Goal: Book appointment/travel/reservation

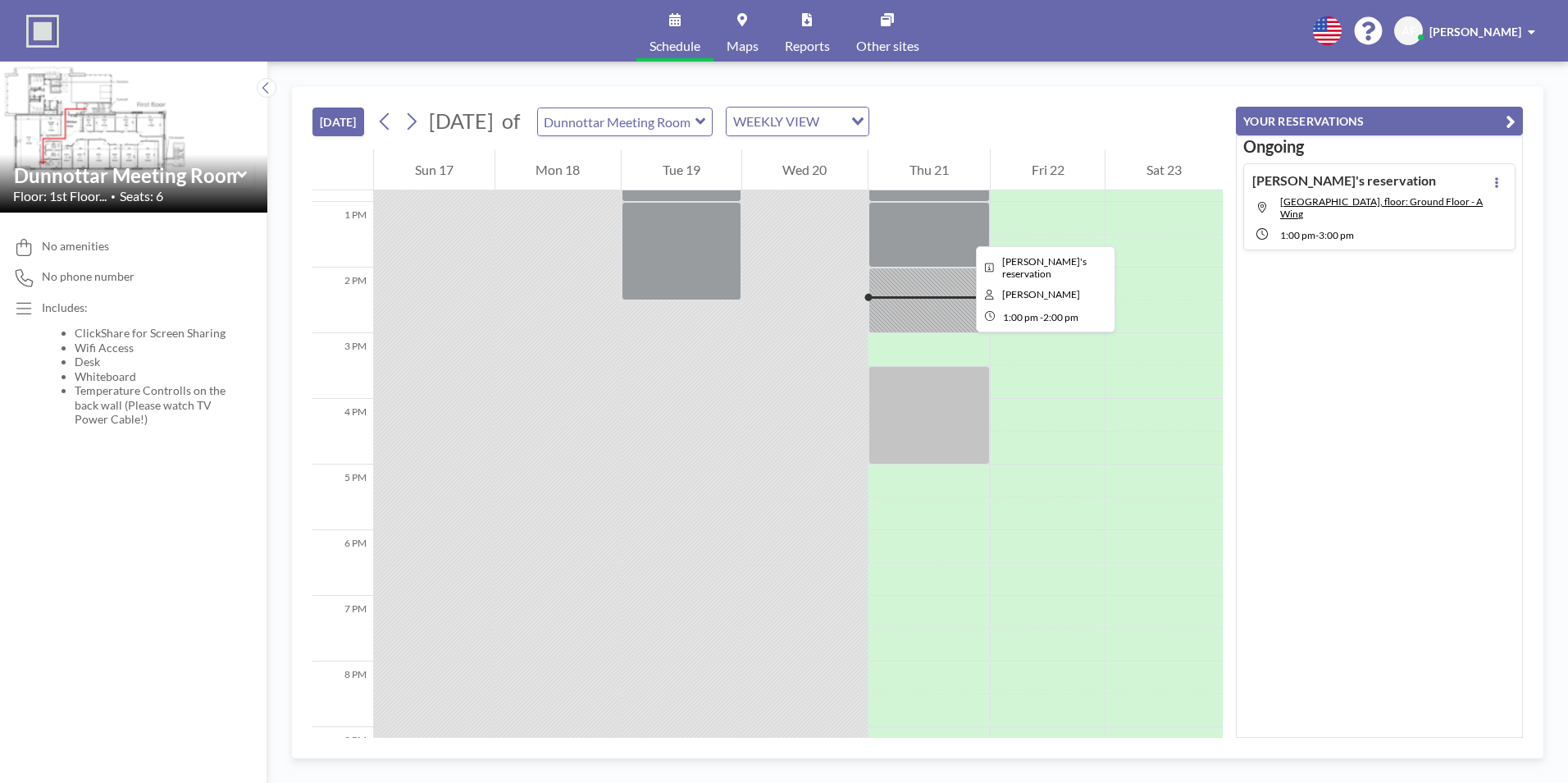
scroll to position [804, 0]
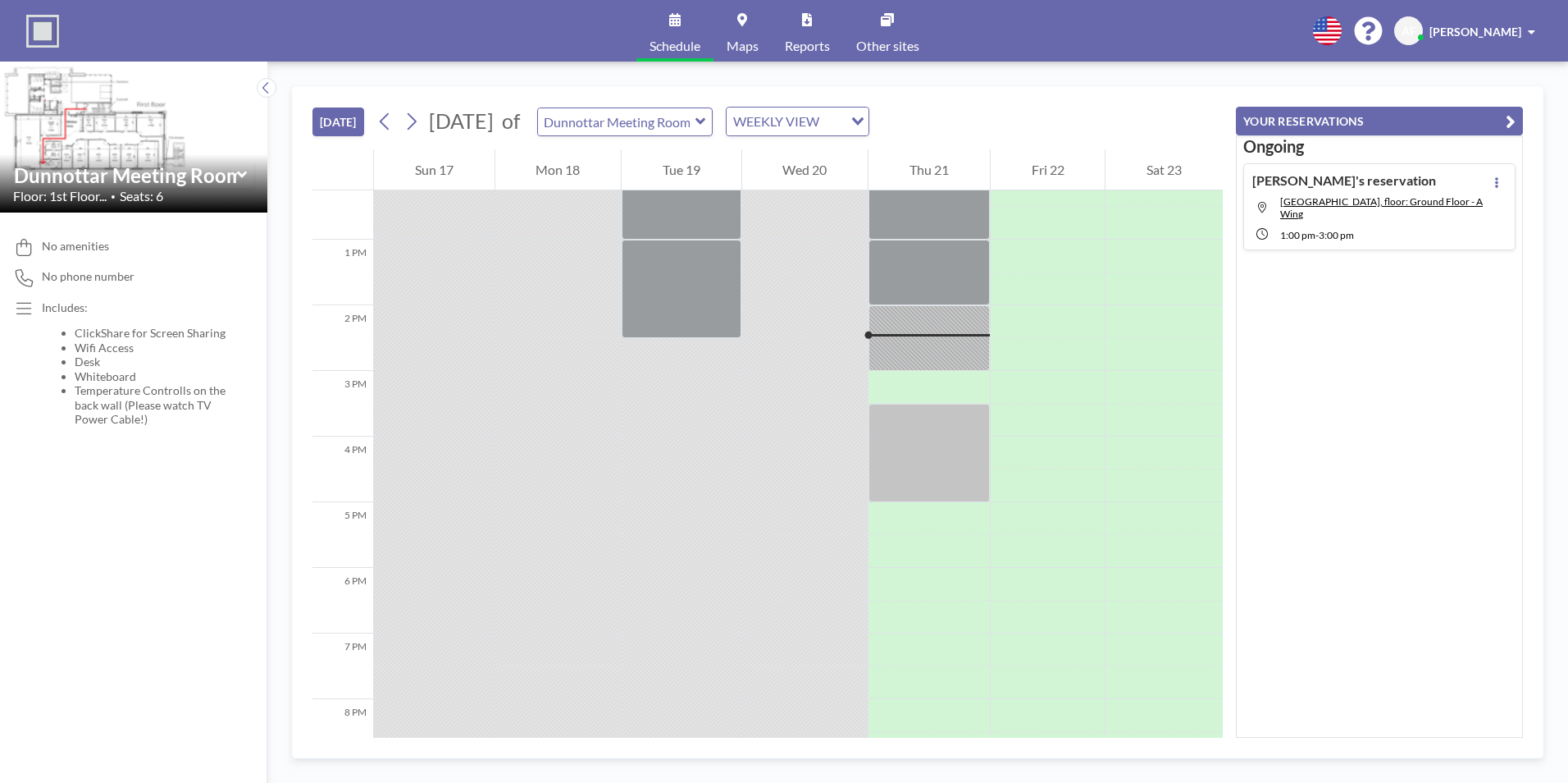
click at [706, 122] on icon at bounding box center [700, 121] width 10 height 7
type input "[GEOGRAPHIC_DATA]"
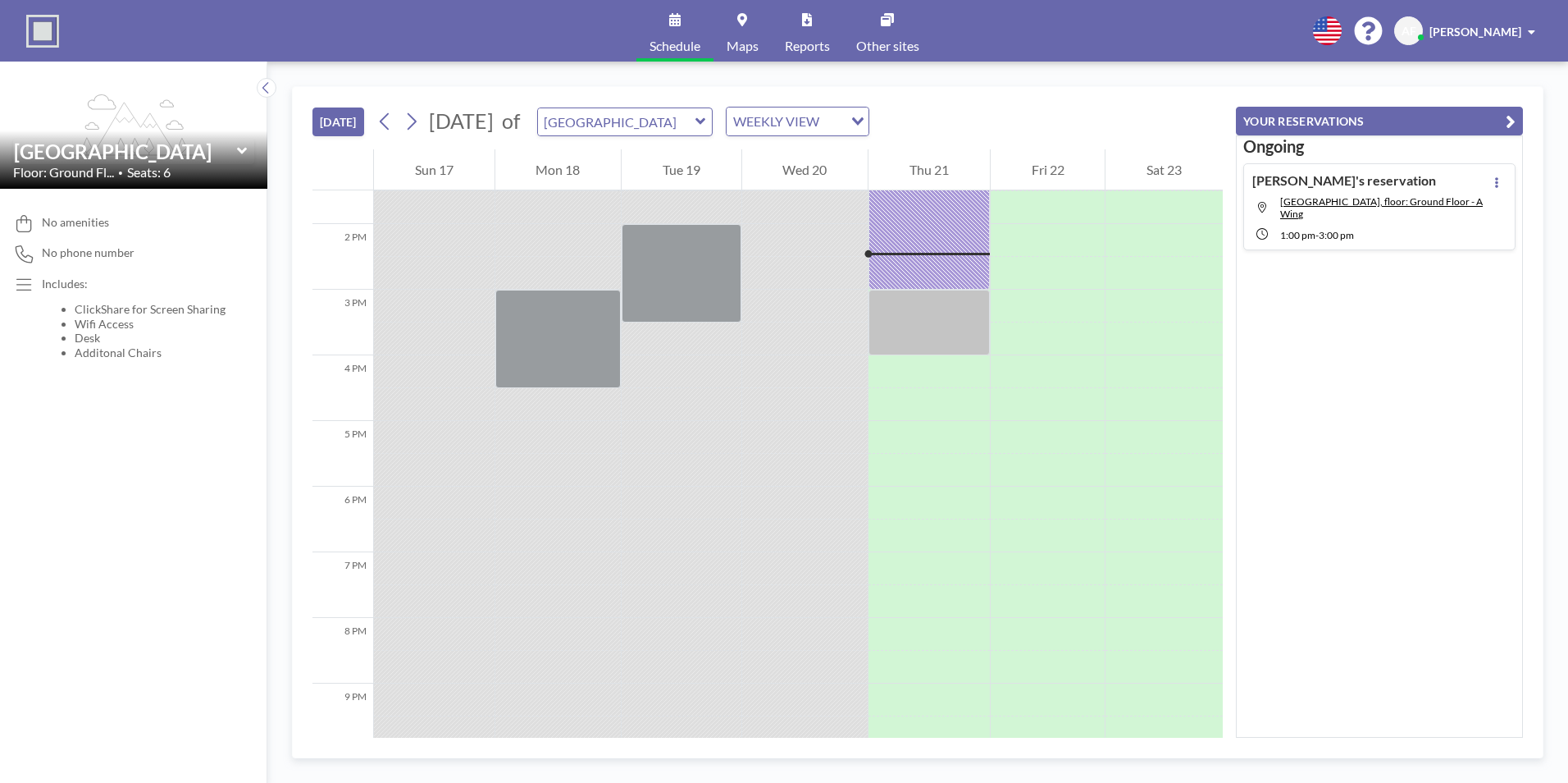
scroll to position [887, 0]
click at [1343, 227] on div "1:00 PM - 3:00 PM" at bounding box center [1383, 234] width 206 height 15
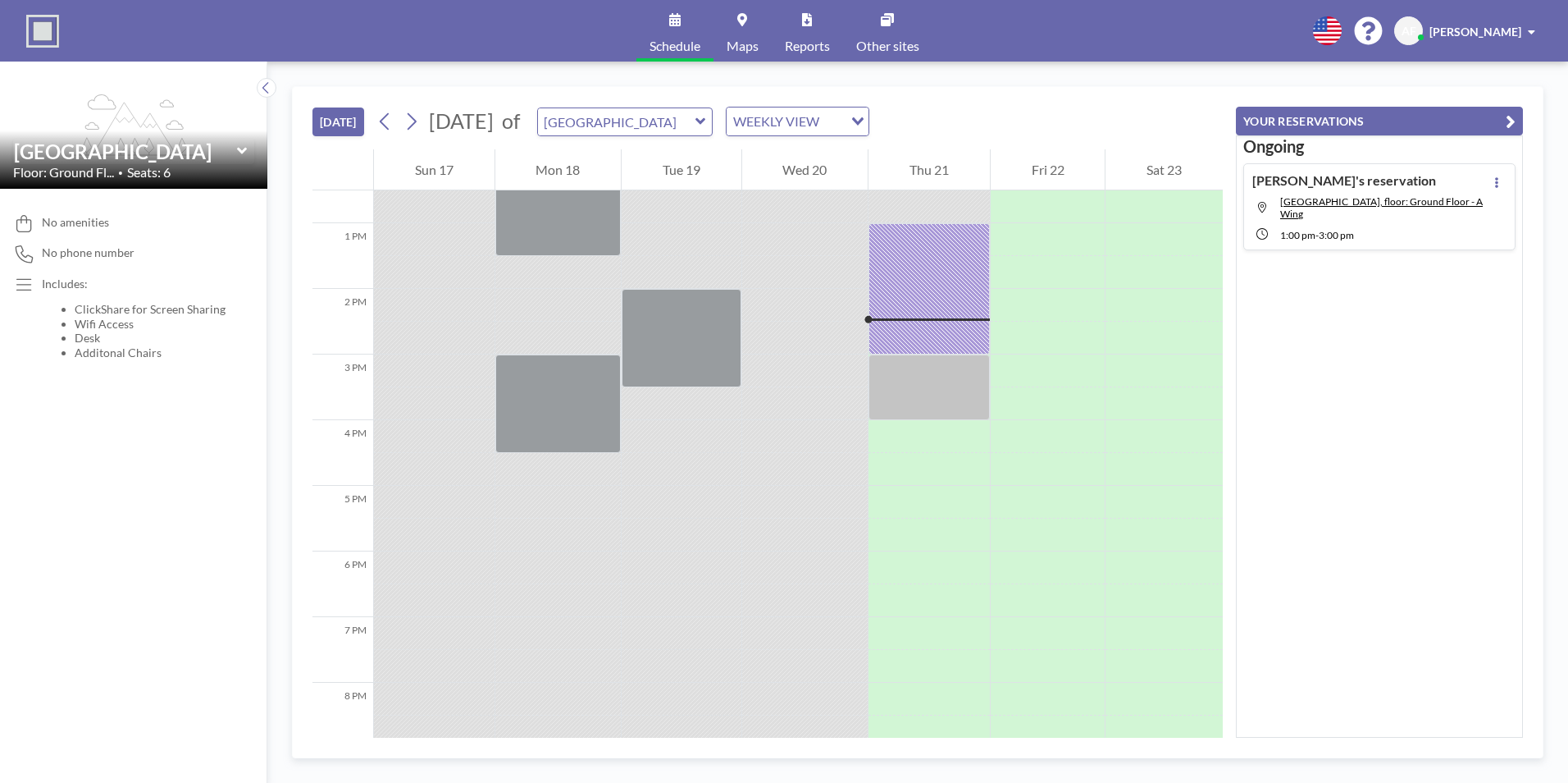
click at [1343, 227] on div "1:00 PM - 3:00 PM" at bounding box center [1383, 234] width 206 height 15
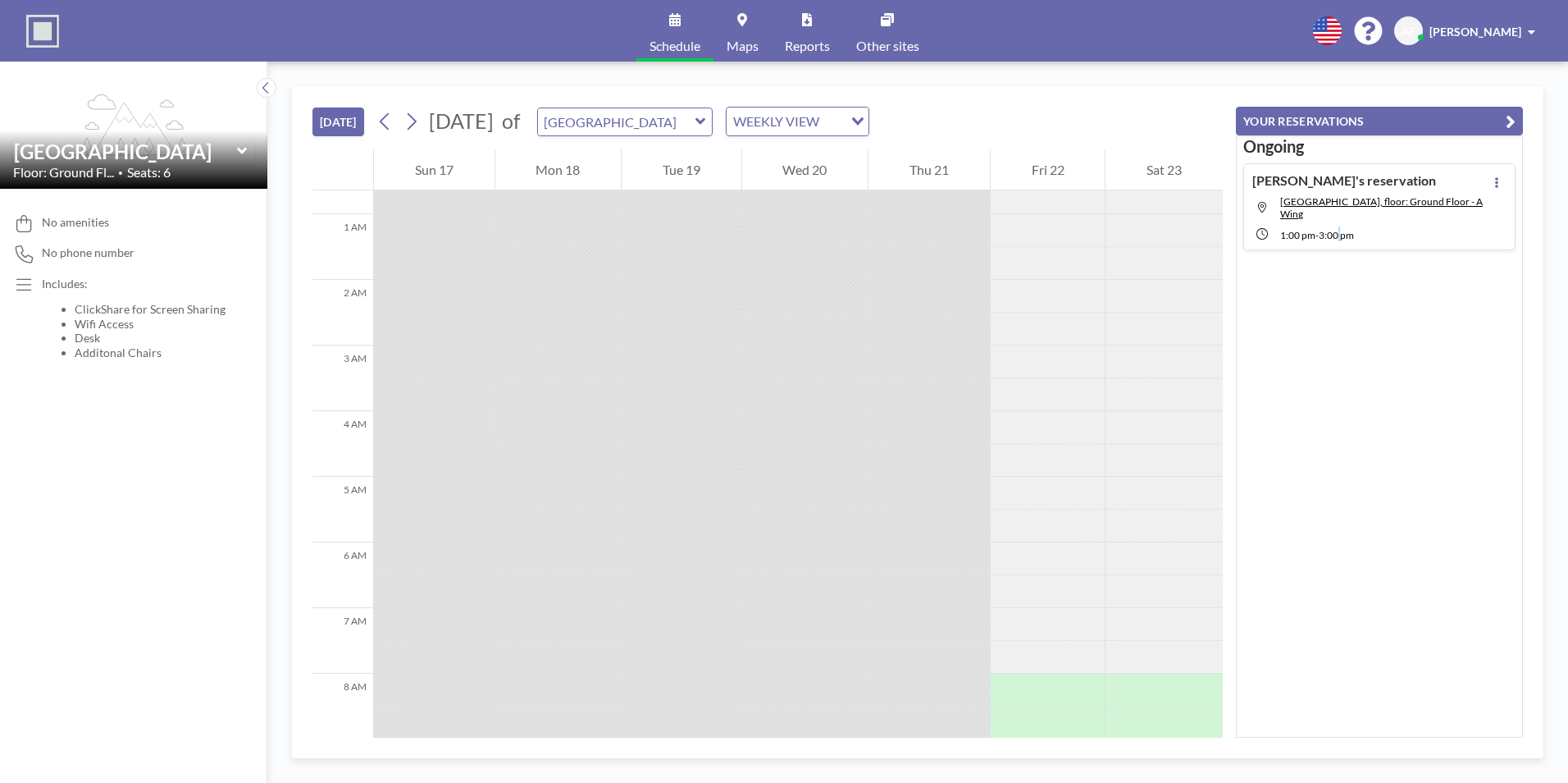
click at [1344, 227] on div "1:00 PM - 3:00 PM" at bounding box center [1383, 234] width 206 height 15
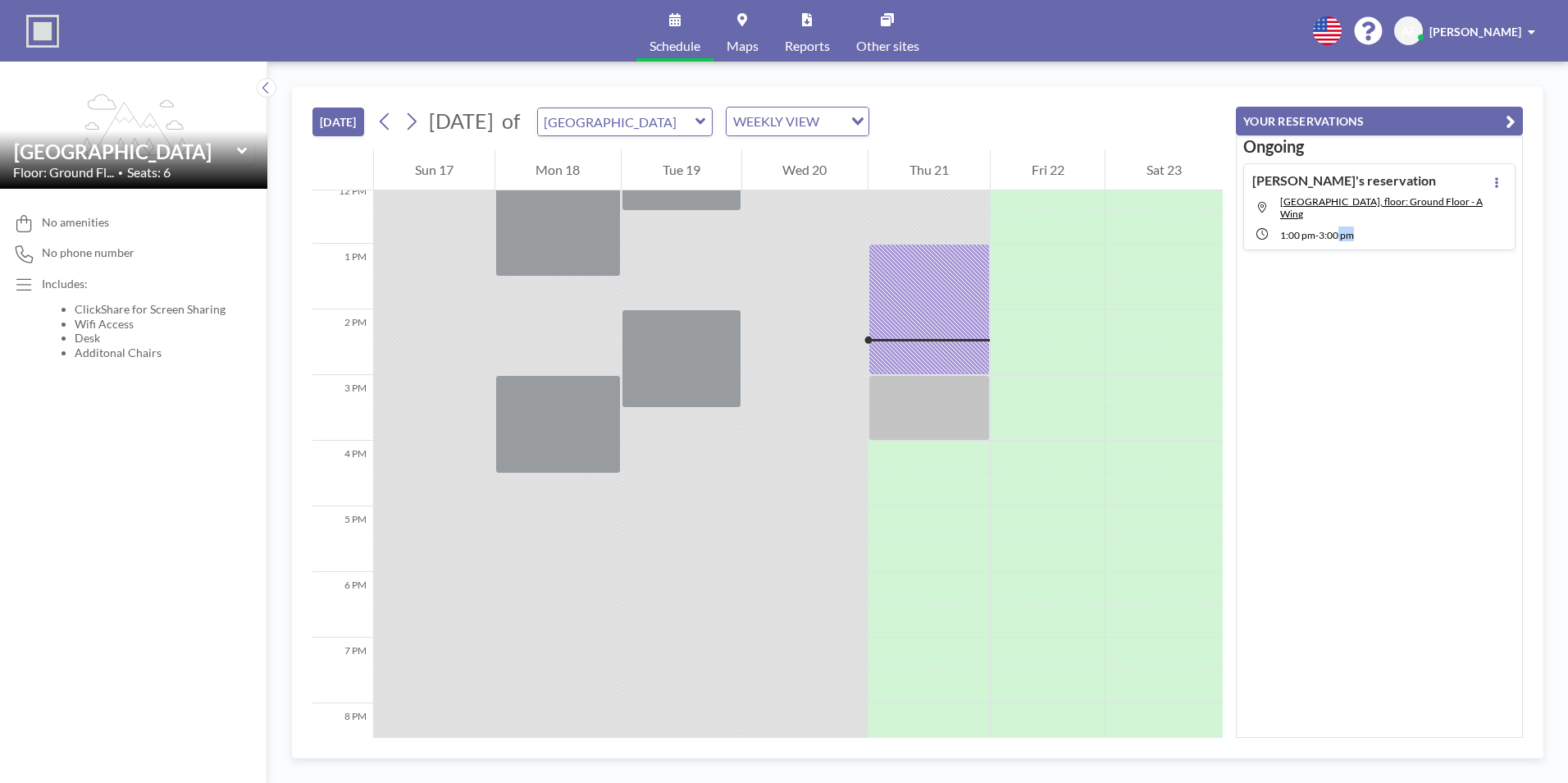
scroll to position [821, 0]
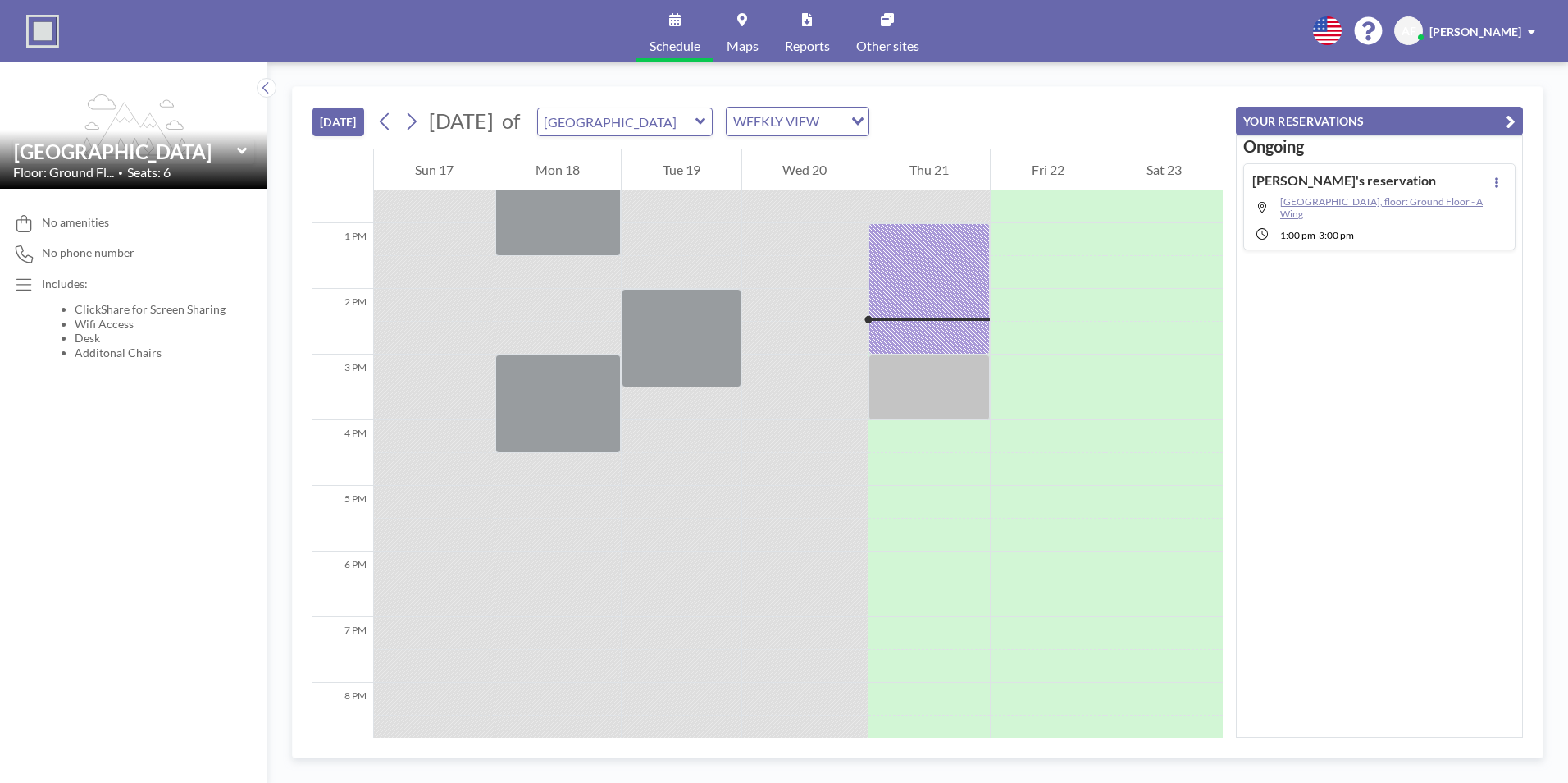
drag, startPoint x: 1344, startPoint y: 227, endPoint x: 1307, endPoint y: 205, distance: 43.0
click at [1307, 205] on span "[GEOGRAPHIC_DATA], floor: Ground Floor - A Wing" at bounding box center [1381, 207] width 203 height 25
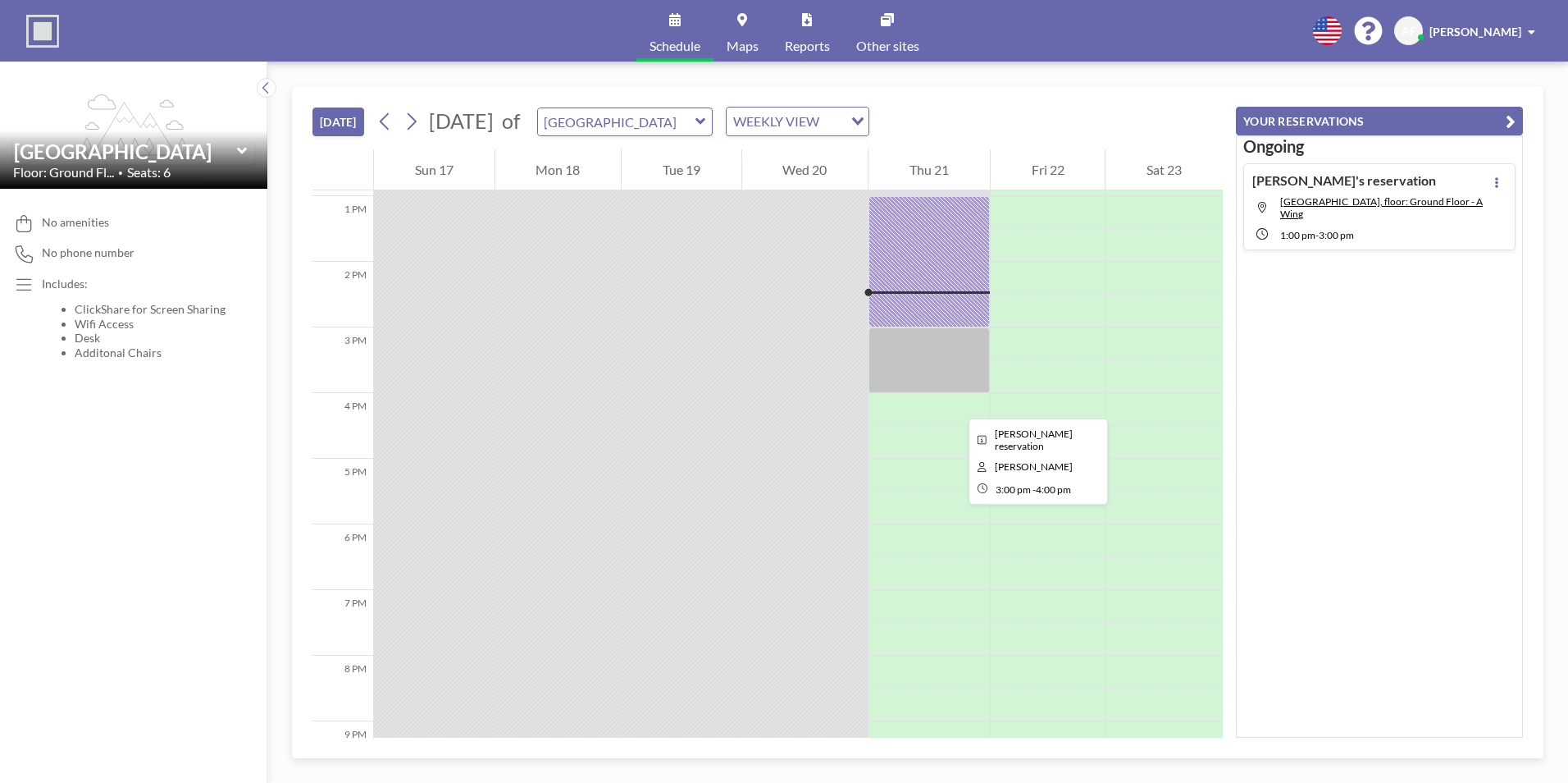
scroll to position [887, 0]
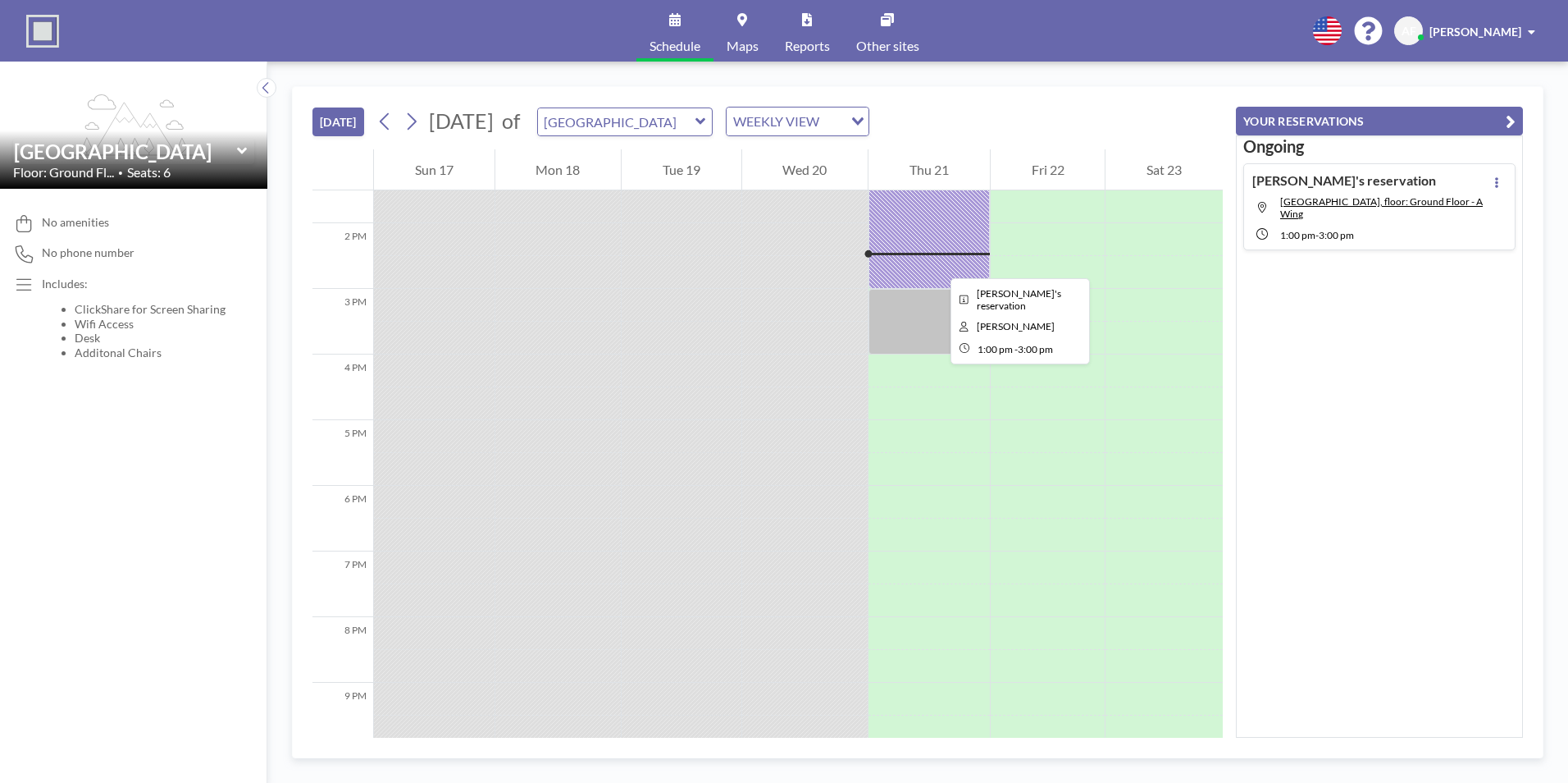
click at [938, 264] on div at bounding box center [929, 224] width 122 height 131
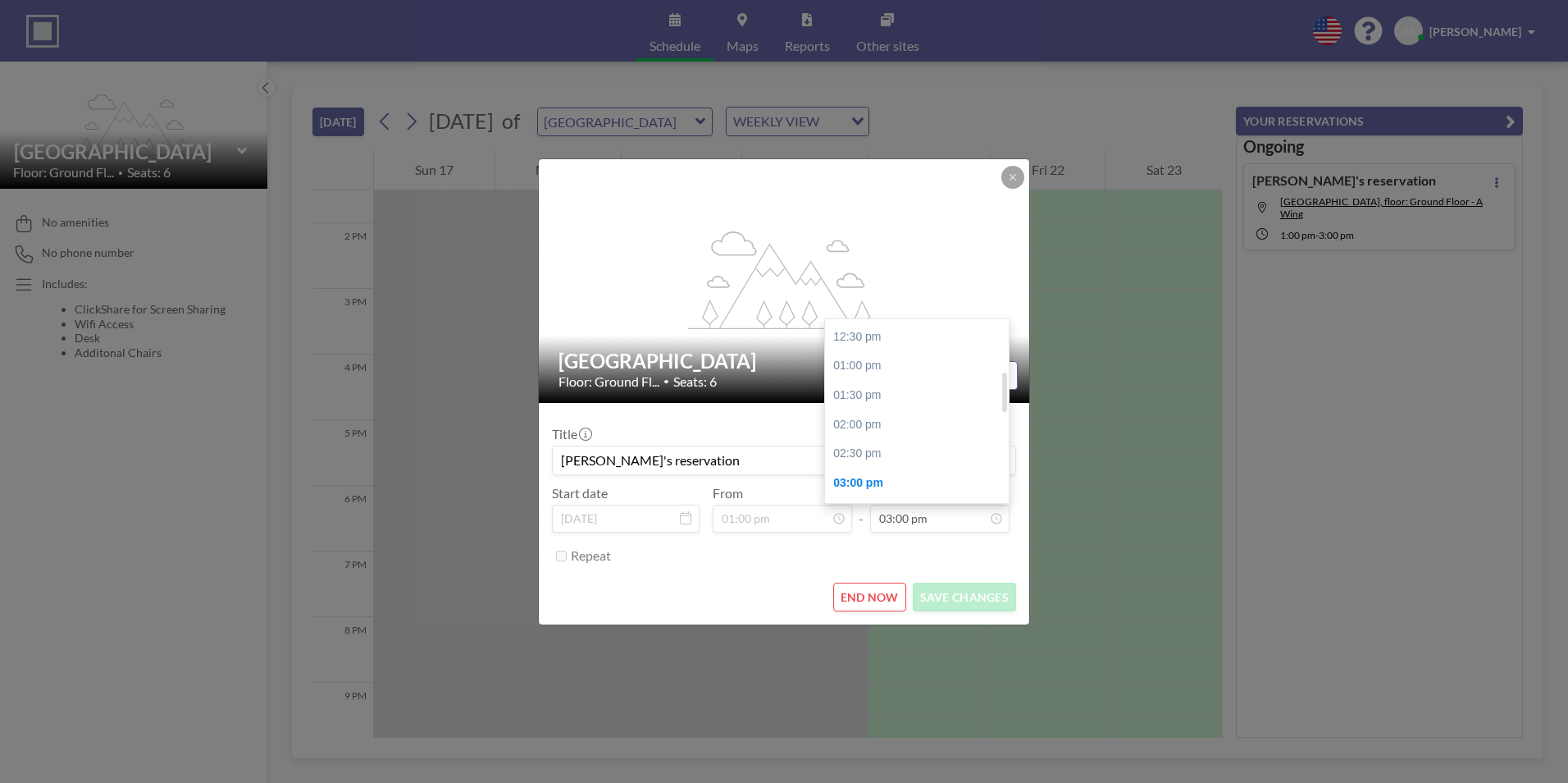
scroll to position [245, 0]
click at [892, 460] on div "02:30 pm" at bounding box center [921, 468] width 192 height 29
type input "02:30 pm"
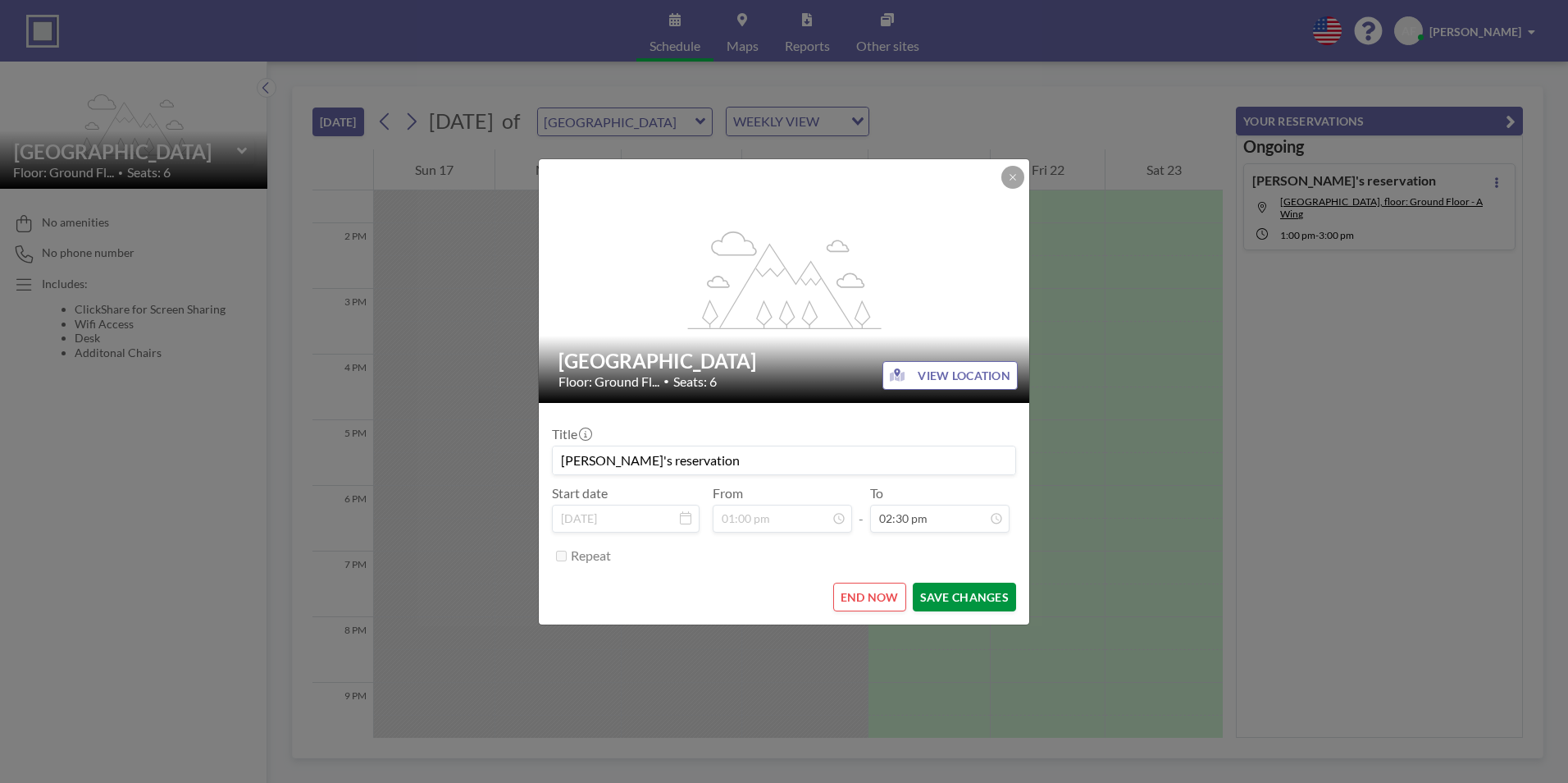
scroll to position [0, 0]
click at [878, 591] on button "END NOW" at bounding box center [869, 597] width 73 height 29
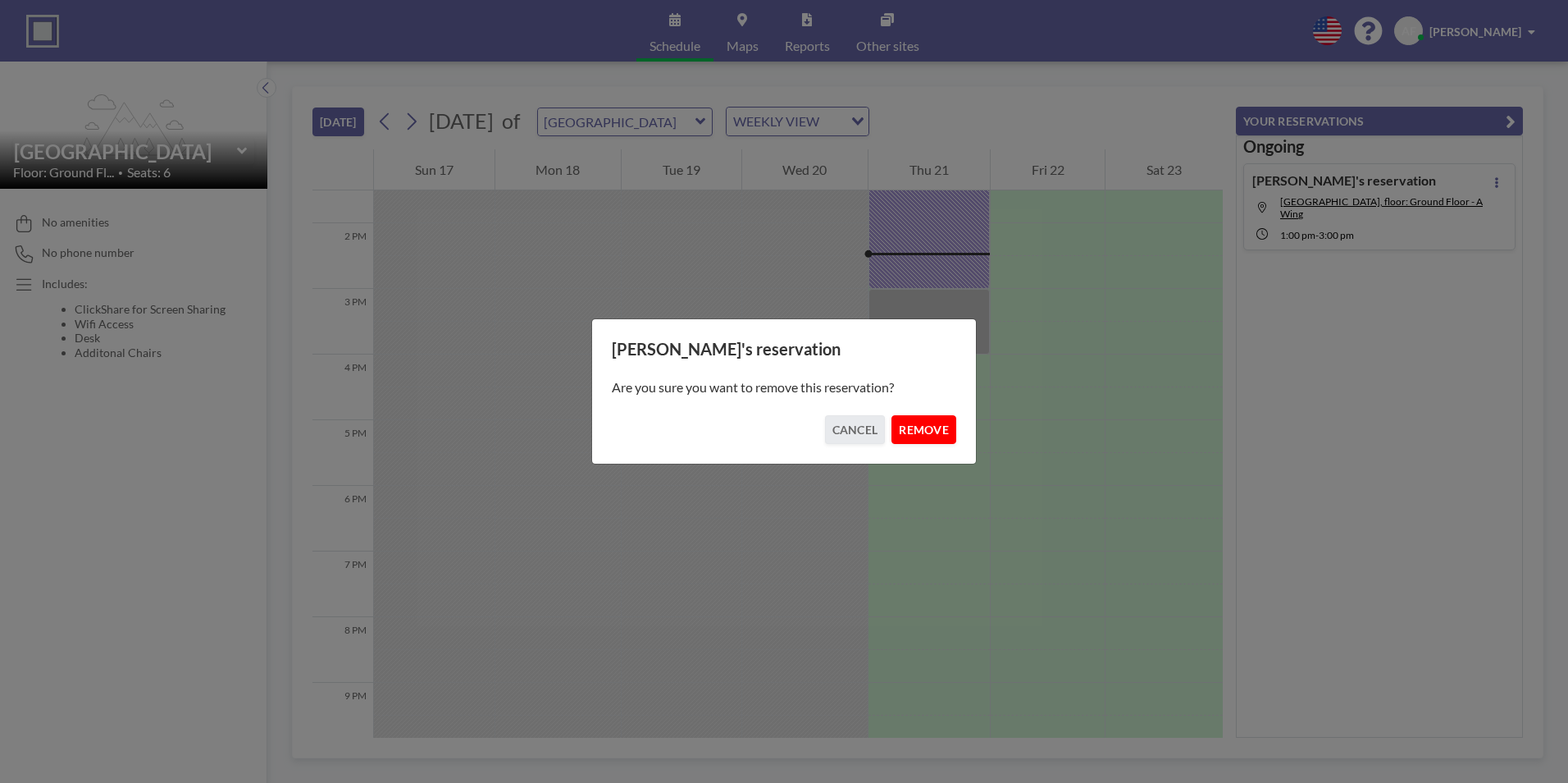
click at [924, 432] on button "REMOVE" at bounding box center [924, 429] width 65 height 29
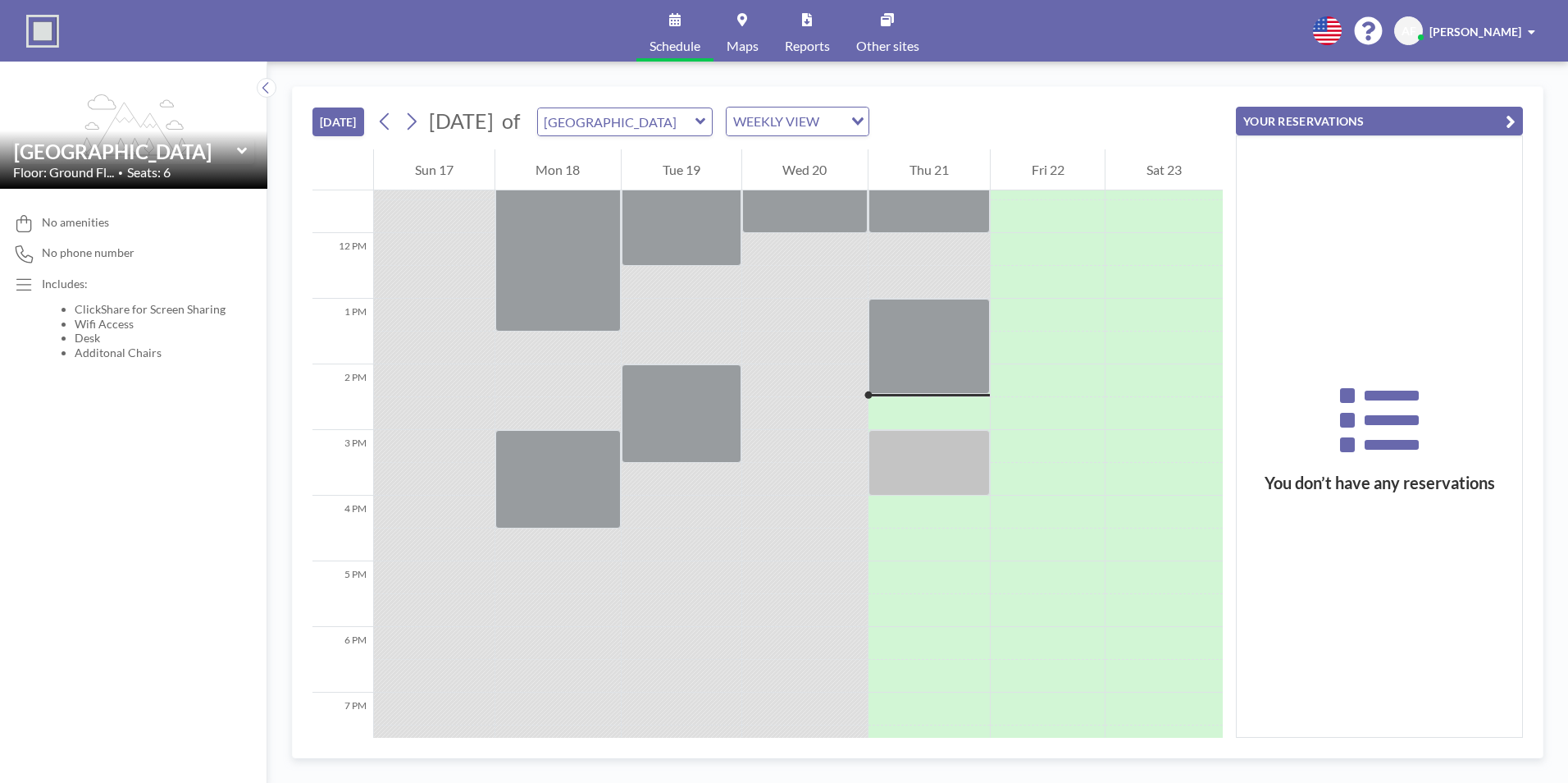
scroll to position [804, 0]
